Goal: Task Accomplishment & Management: Manage account settings

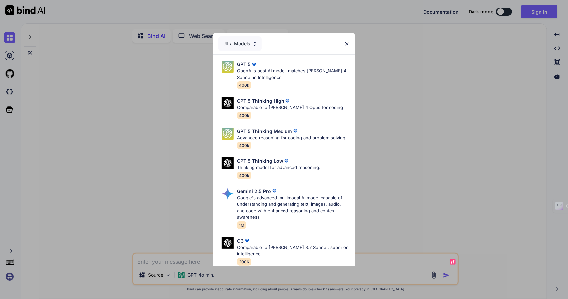
click at [139, 167] on div "Ultra Models GPT 5 OpenAI's best AI model, matches [PERSON_NAME] 4 Sonnet in In…" at bounding box center [284, 149] width 568 height 299
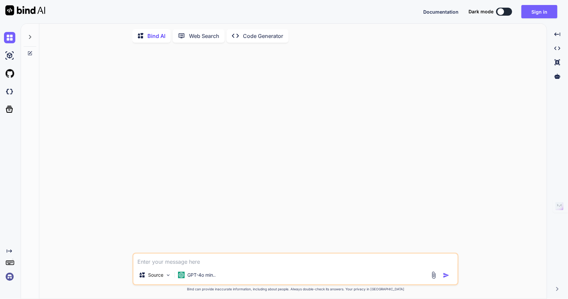
type textarea "x"
click at [7, 276] on img at bounding box center [9, 276] width 11 height 11
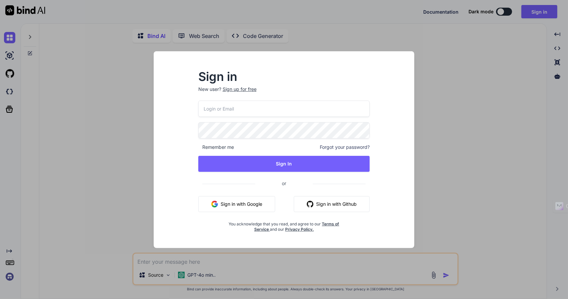
click at [234, 203] on button "Sign in with Google" at bounding box center [236, 204] width 77 height 16
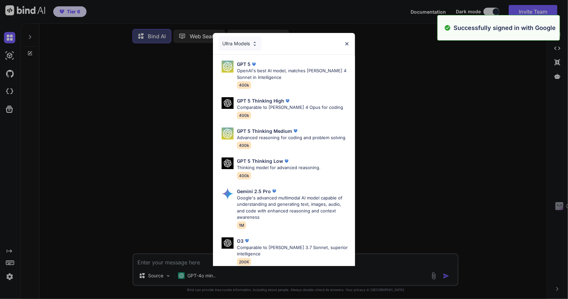
click at [347, 41] on img at bounding box center [347, 44] width 6 height 6
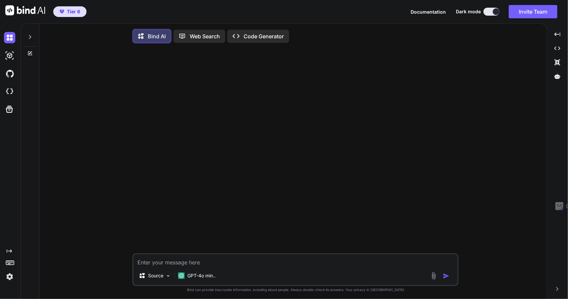
click at [11, 275] on img at bounding box center [9, 276] width 11 height 11
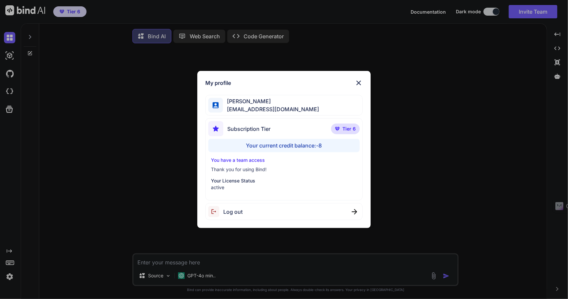
click at [94, 244] on div "My profile [PERSON_NAME] [EMAIL_ADDRESS][DOMAIN_NAME] Subscription Tier Tier 6 …" at bounding box center [284, 149] width 568 height 299
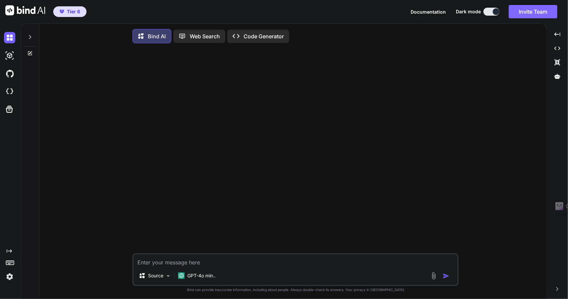
click at [522, 9] on button "Invite Team" at bounding box center [533, 11] width 49 height 13
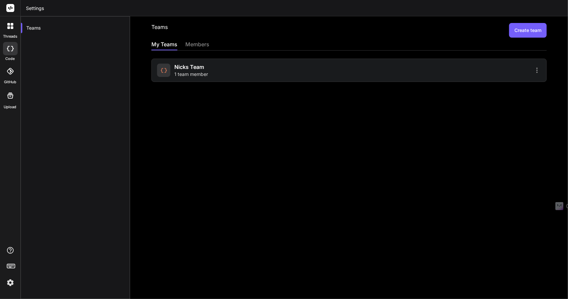
click at [534, 73] on icon at bounding box center [537, 70] width 8 height 8
click at [487, 90] on li "Members" at bounding box center [498, 87] width 54 height 12
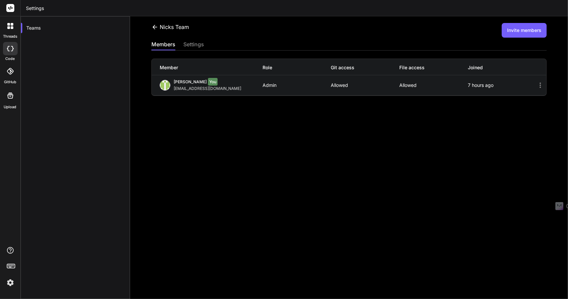
click at [536, 85] on icon at bounding box center [540, 85] width 8 height 8
click at [194, 58] on div "Member Role Git access File access Joined [PERSON_NAME] AL You [EMAIL_ADDRESS][…" at bounding box center [348, 73] width 395 height 45
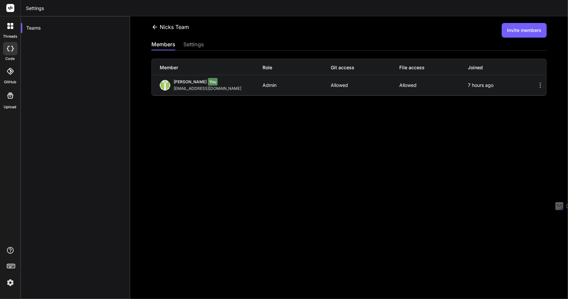
click at [194, 47] on div "settings" at bounding box center [193, 44] width 21 height 9
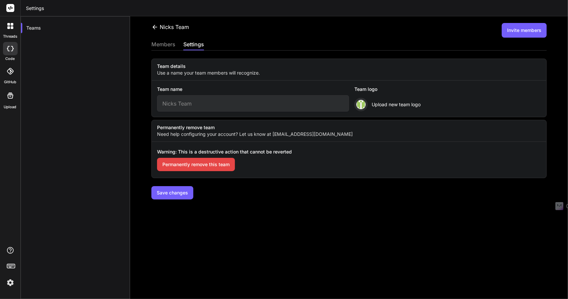
click at [530, 33] on button "Invite members" at bounding box center [524, 30] width 45 height 15
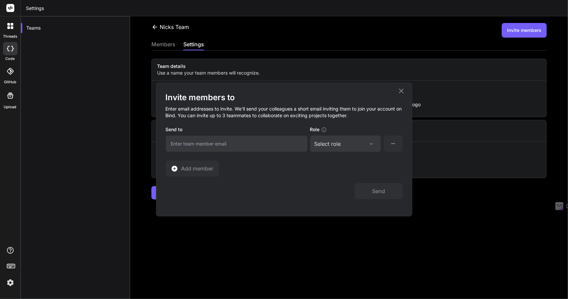
click at [332, 147] on div "Select role" at bounding box center [327, 144] width 27 height 8
click at [348, 148] on div "Select role Assign Role Admin Collaborator Member" at bounding box center [345, 143] width 71 height 16
drag, startPoint x: 384, startPoint y: 145, endPoint x: 394, endPoint y: 147, distance: 9.8
click at [385, 145] on button at bounding box center [392, 143] width 19 height 16
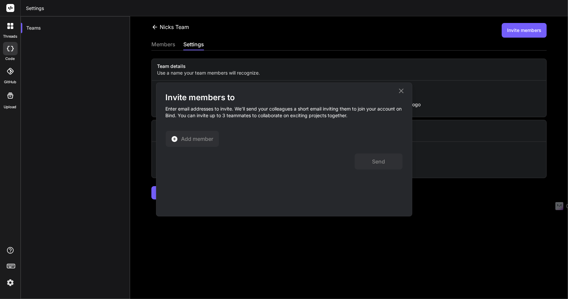
click at [402, 89] on icon at bounding box center [401, 90] width 5 height 5
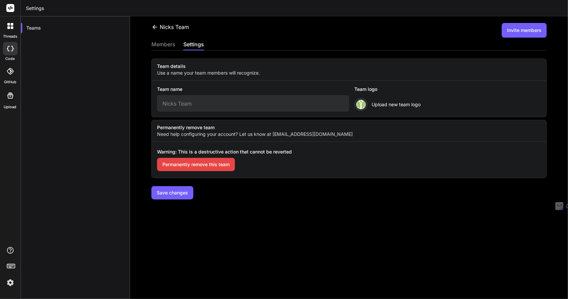
click at [5, 47] on div at bounding box center [10, 48] width 15 height 13
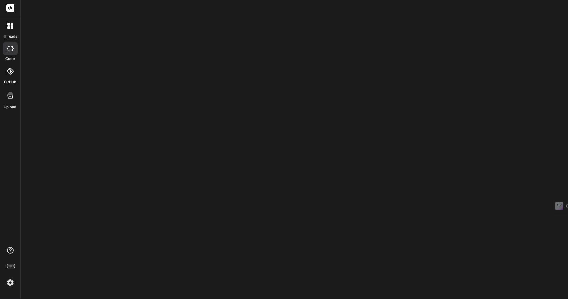
click at [6, 280] on img at bounding box center [10, 282] width 11 height 11
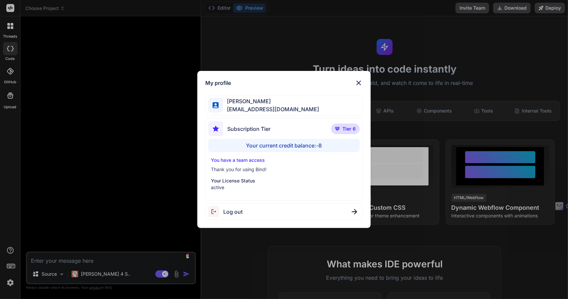
click at [298, 147] on div "Your current credit balance: -8" at bounding box center [284, 145] width 152 height 13
click at [156, 178] on div "My profile [PERSON_NAME] [EMAIL_ADDRESS][DOMAIN_NAME] Subscription Tier Tier 6 …" at bounding box center [284, 149] width 568 height 299
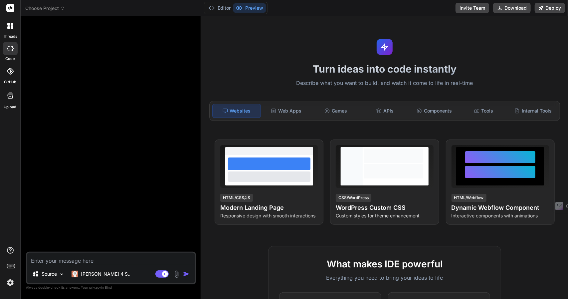
click at [11, 51] on icon at bounding box center [12, 48] width 3 height 5
click at [53, 274] on p "Source" at bounding box center [49, 273] width 15 height 7
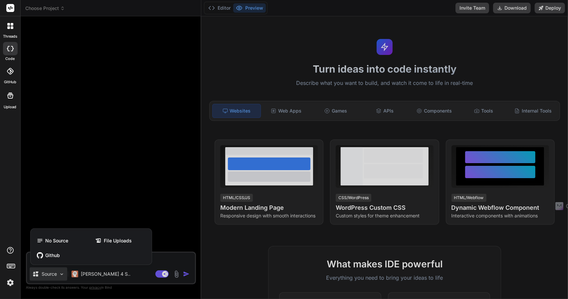
click at [53, 274] on div at bounding box center [284, 149] width 568 height 299
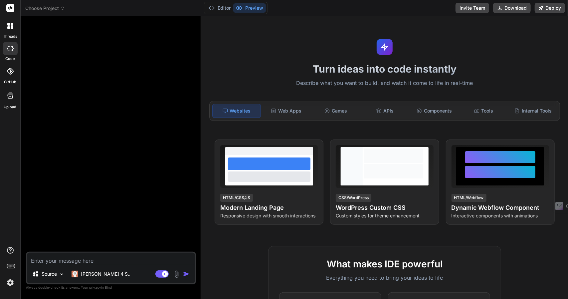
click at [10, 78] on div at bounding box center [10, 71] width 15 height 15
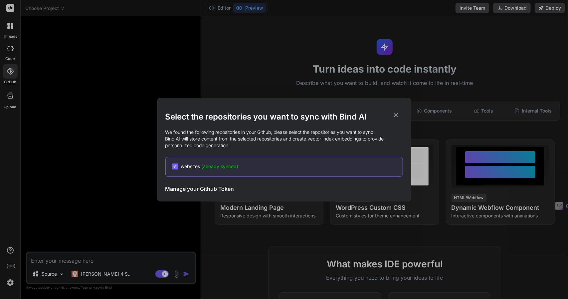
click at [113, 101] on div "Select the repositories you want to sync with Bind AI We found the following re…" at bounding box center [284, 149] width 568 height 299
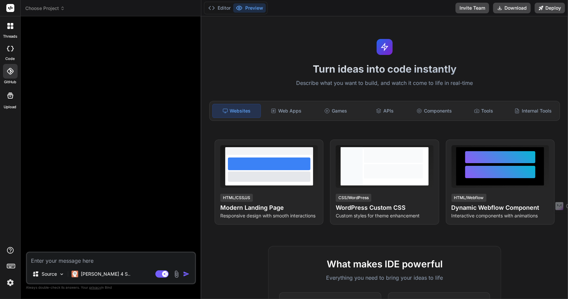
click at [9, 97] on icon at bounding box center [10, 95] width 8 height 8
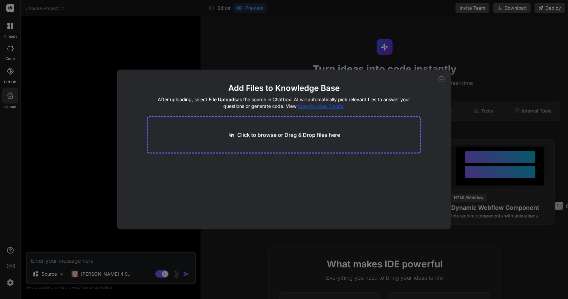
click at [84, 104] on div "Add Files to Knowledge Base After uploading, select File Uploads as the source …" at bounding box center [284, 149] width 568 height 299
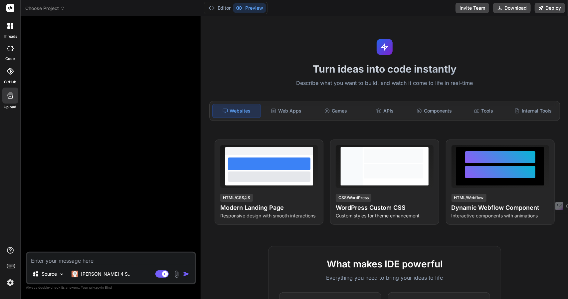
click at [4, 48] on div at bounding box center [10, 48] width 15 height 13
click at [18, 52] on div "code" at bounding box center [10, 50] width 20 height 22
click at [12, 32] on div at bounding box center [10, 26] width 14 height 14
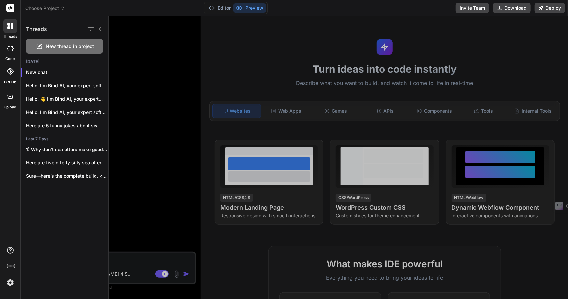
click at [11, 50] on icon at bounding box center [10, 48] width 7 height 5
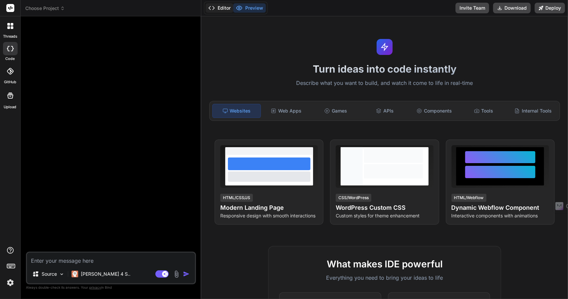
click at [223, 8] on button "Editor" at bounding box center [220, 7] width 28 height 9
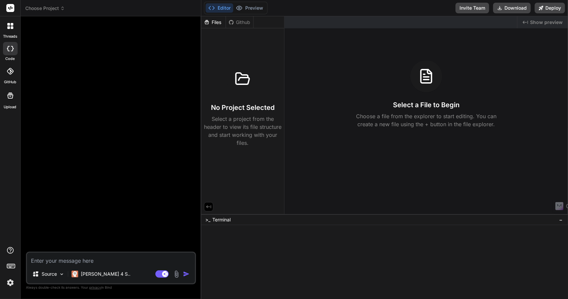
click at [52, 6] on span "Choose Project" at bounding box center [45, 8] width 40 height 7
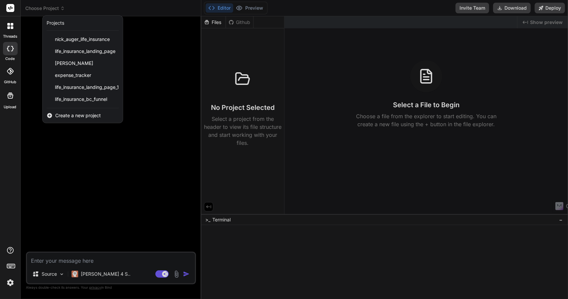
click at [53, 6] on div at bounding box center [284, 149] width 568 height 299
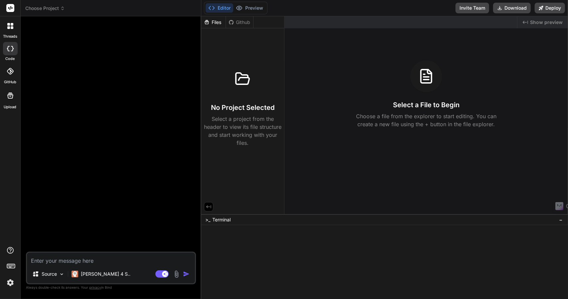
click at [7, 10] on rect at bounding box center [10, 8] width 8 height 8
click at [79, 266] on div "Source Claude 4 S.. Agent Mode. When this toggle is activated, AI automatically…" at bounding box center [111, 267] width 170 height 33
click at [83, 263] on textarea at bounding box center [111, 258] width 168 height 12
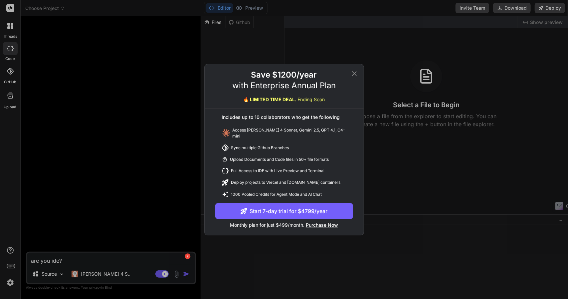
type textarea "are you ide?"
click at [355, 75] on icon at bounding box center [354, 73] width 5 height 5
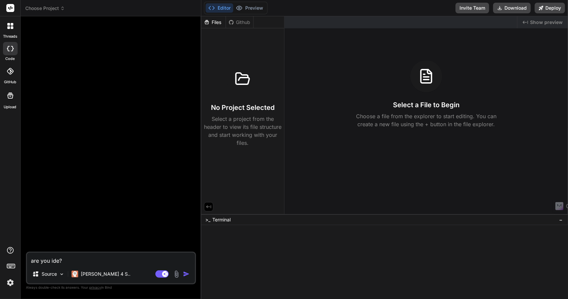
click at [186, 275] on img "button" at bounding box center [186, 273] width 7 height 7
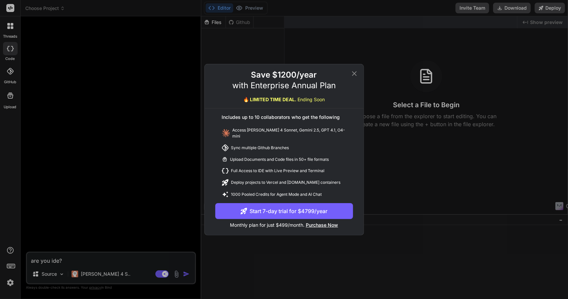
click at [355, 75] on icon at bounding box center [354, 74] width 8 height 8
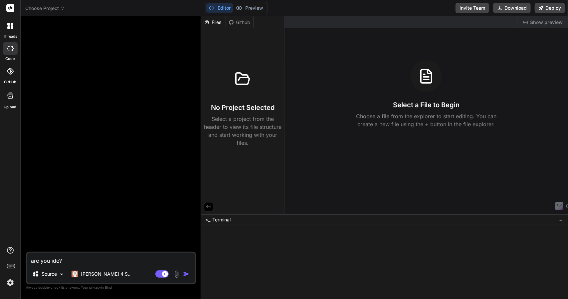
click at [12, 283] on img at bounding box center [10, 282] width 11 height 11
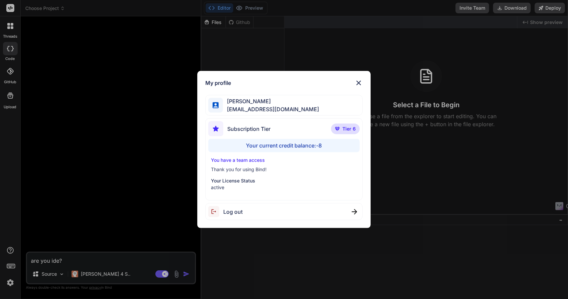
click at [266, 125] on span "Subscription Tier" at bounding box center [248, 129] width 43 height 8
click at [347, 124] on p "Tier 6" at bounding box center [345, 128] width 29 height 11
click at [150, 163] on div "My profile [PERSON_NAME] [EMAIL_ADDRESS][DOMAIN_NAME] Subscription Tier Tier 6 …" at bounding box center [284, 149] width 568 height 299
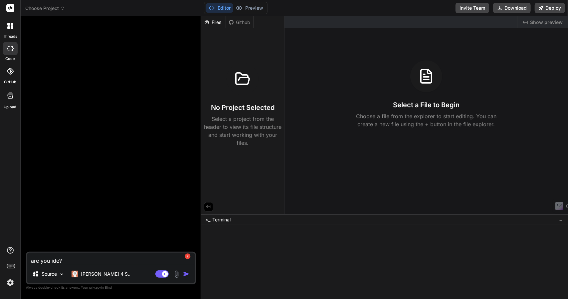
click at [67, 264] on textarea "are you ide?" at bounding box center [111, 258] width 168 height 12
click at [10, 24] on icon at bounding box center [10, 26] width 6 height 6
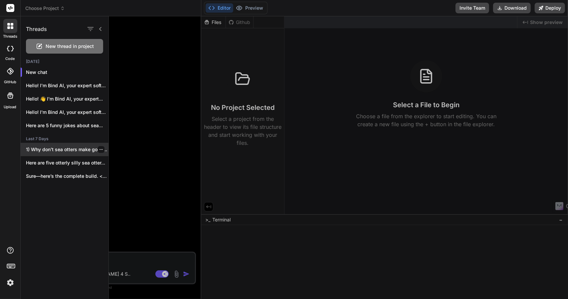
click at [56, 152] on p "1) Why don’t sea otters make good..." at bounding box center [67, 149] width 82 height 7
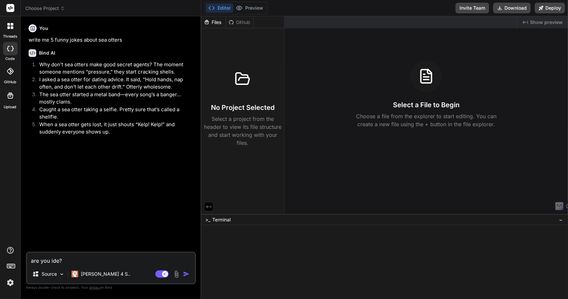
click at [72, 260] on textarea "are you ide?" at bounding box center [111, 258] width 168 height 12
click at [191, 273] on button "button" at bounding box center [187, 273] width 9 height 7
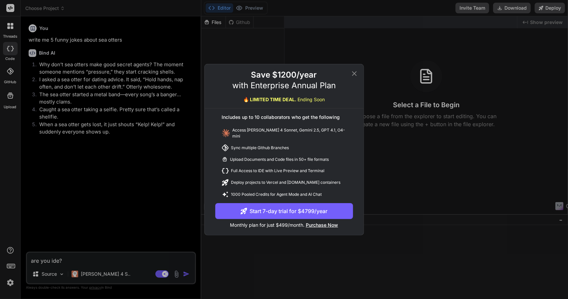
click at [178, 165] on div "Save $1200/year with Enterprise Annual Plan 🔥 LIMITED TIME DEAL. Ending Soon In…" at bounding box center [284, 149] width 568 height 299
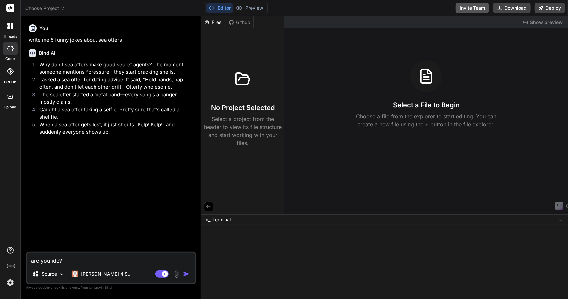
click at [482, 9] on button "Invite Team" at bounding box center [472, 8] width 34 height 11
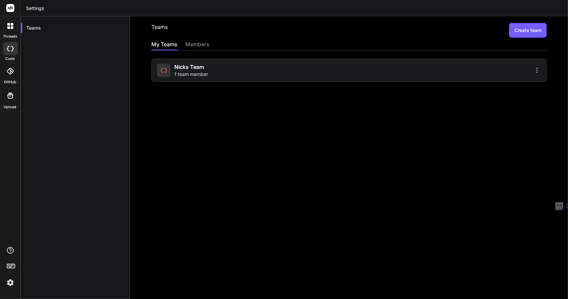
click at [213, 79] on div "Nicks Team 1 team member" at bounding box center [348, 70] width 395 height 23
